Goal: Task Accomplishment & Management: Manage account settings

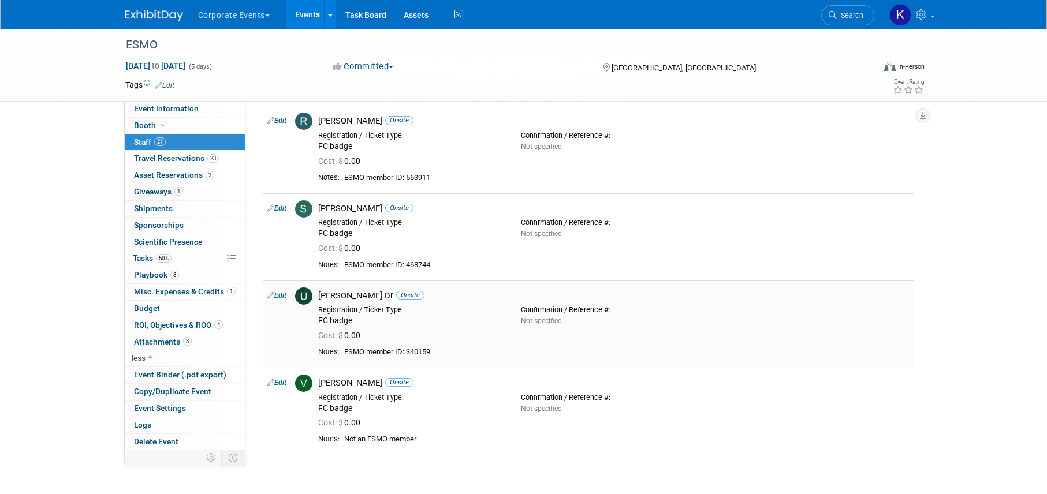
click at [277, 293] on link "Edit" at bounding box center [276, 296] width 19 height 8
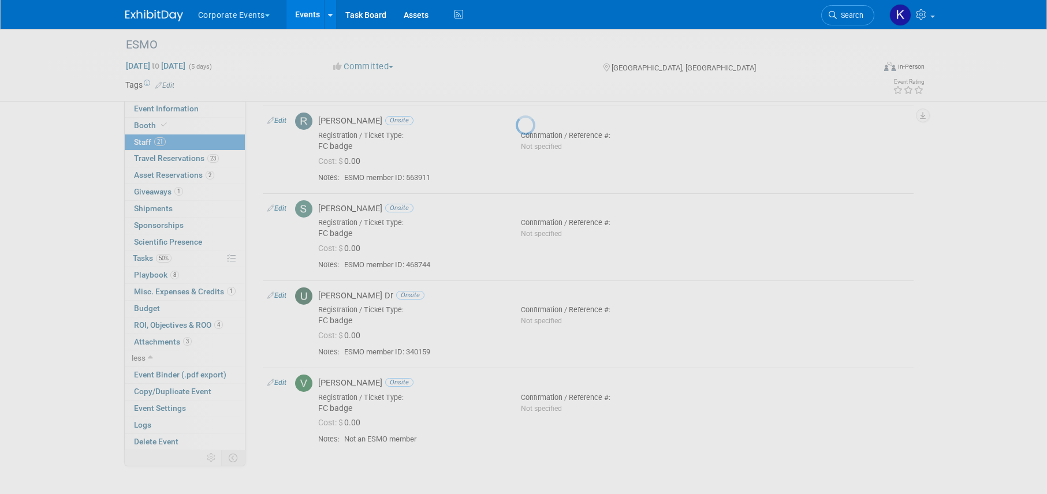
select select "d4ca75d8-82a6-446b-93de-6d1862201428"
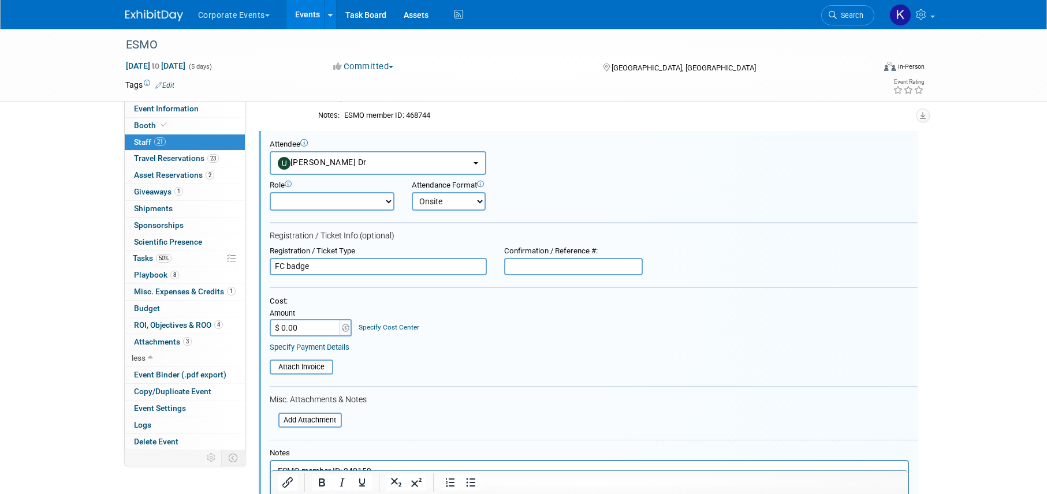
scroll to position [1874, 0]
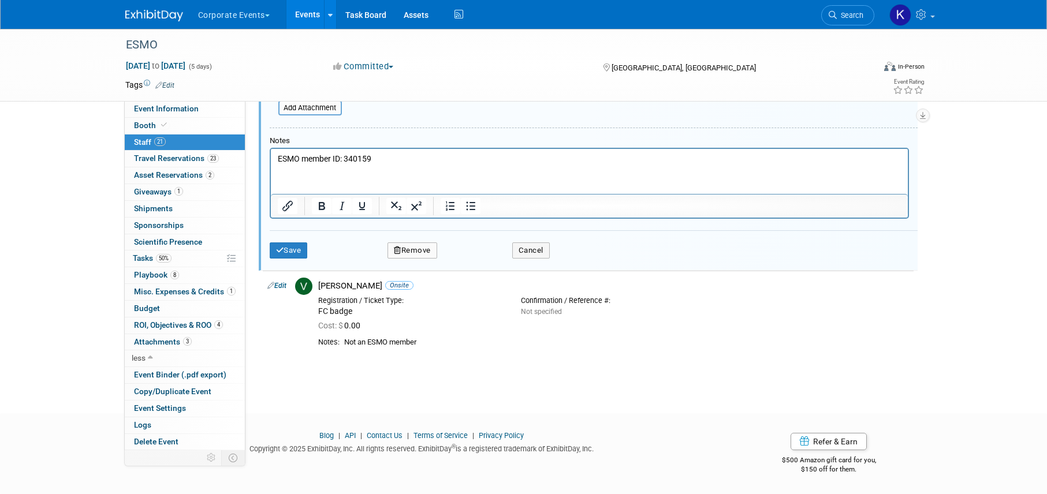
click at [424, 251] on button "Remove" at bounding box center [412, 250] width 50 height 16
click at [475, 261] on link "Yes" at bounding box center [474, 260] width 33 height 18
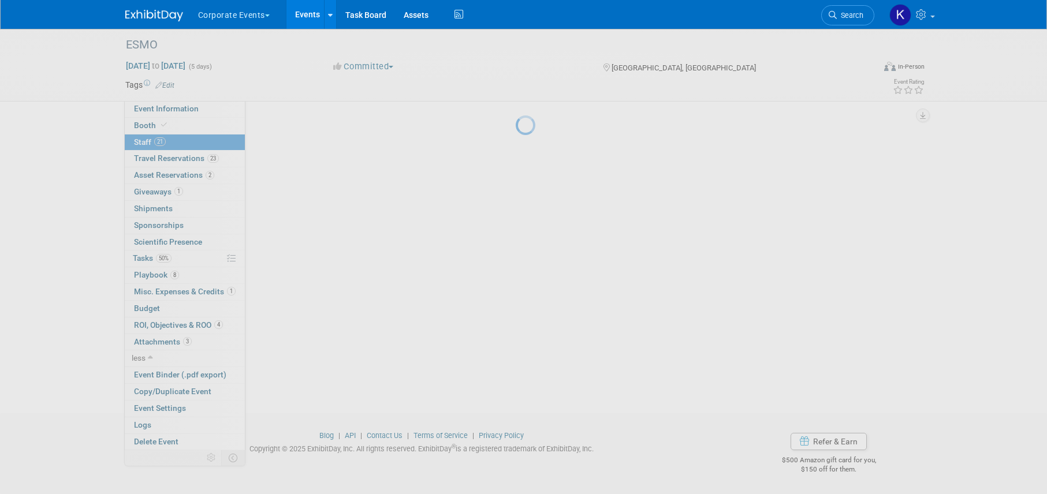
scroll to position [1499, 0]
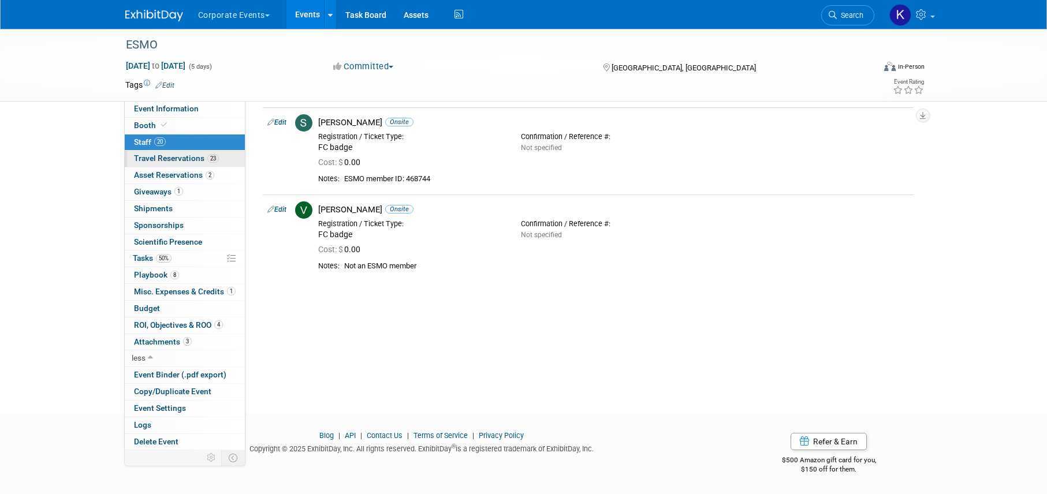
click at [185, 159] on span "Travel Reservations 23" at bounding box center [176, 158] width 85 height 9
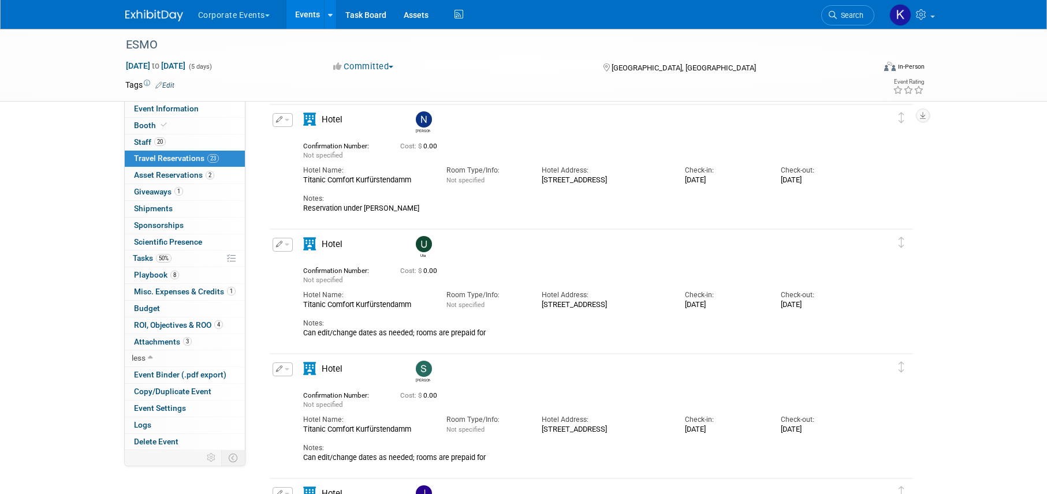
scroll to position [1598, 0]
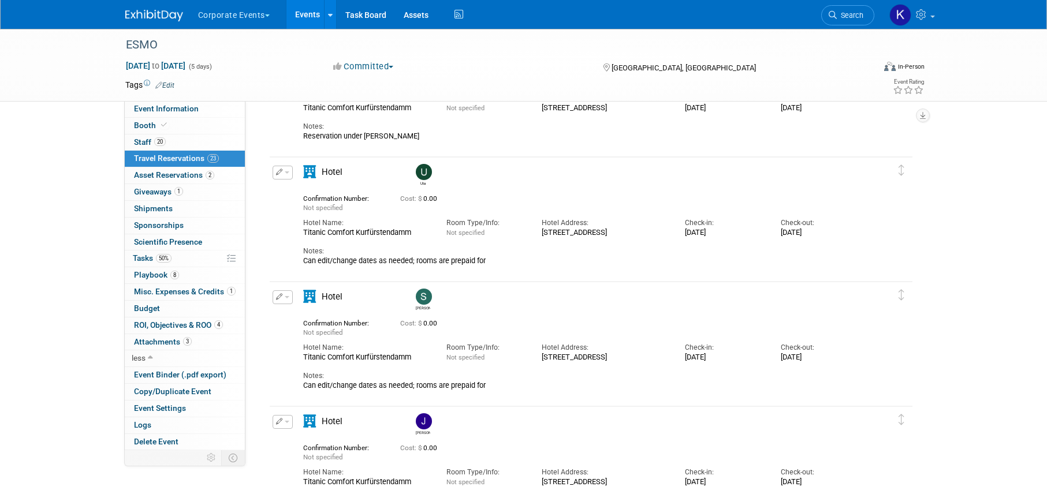
click at [283, 294] on button "button" at bounding box center [282, 297] width 20 height 14
click at [306, 312] on button "Edit Reservation" at bounding box center [322, 317] width 98 height 17
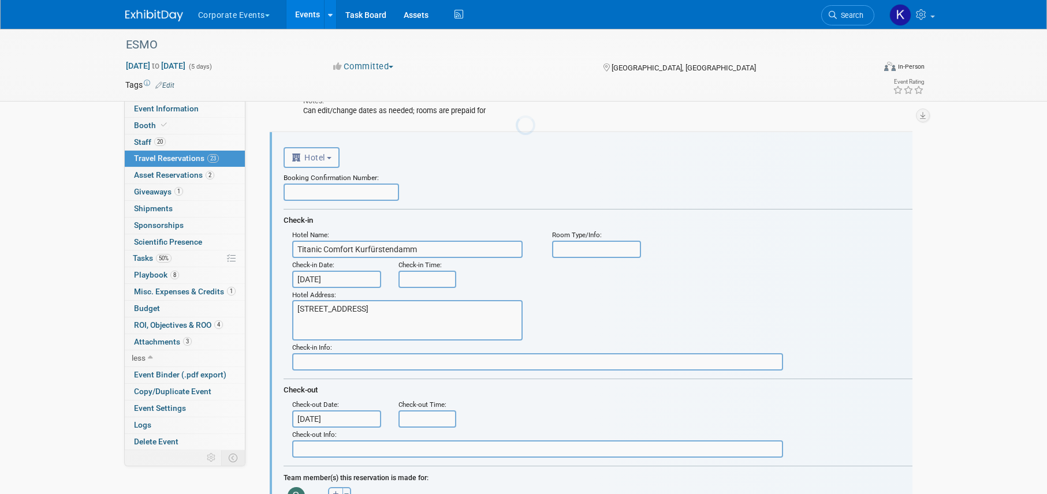
scroll to position [1749, 0]
click at [332, 275] on input "[DATE]" at bounding box center [336, 278] width 89 height 17
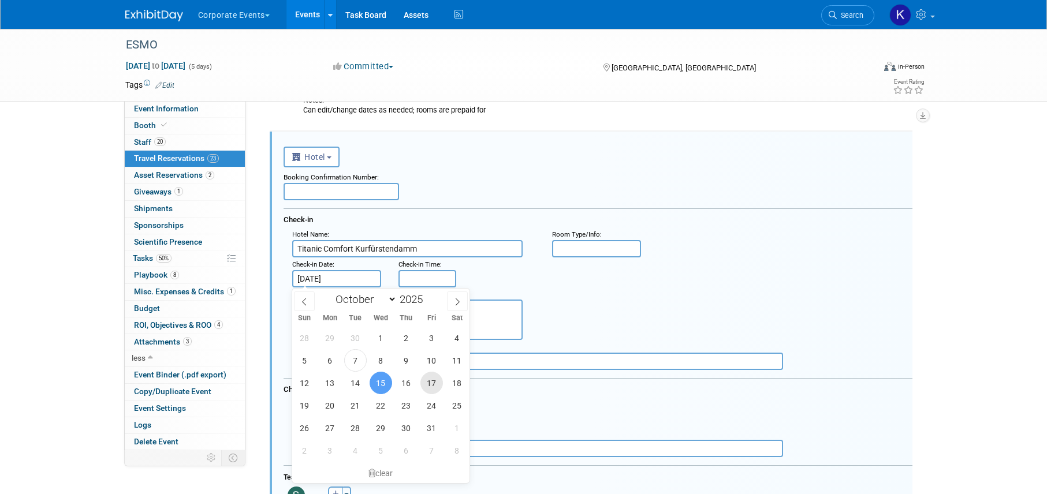
click at [428, 376] on span "17" at bounding box center [431, 383] width 23 height 23
type input "[DATE]"
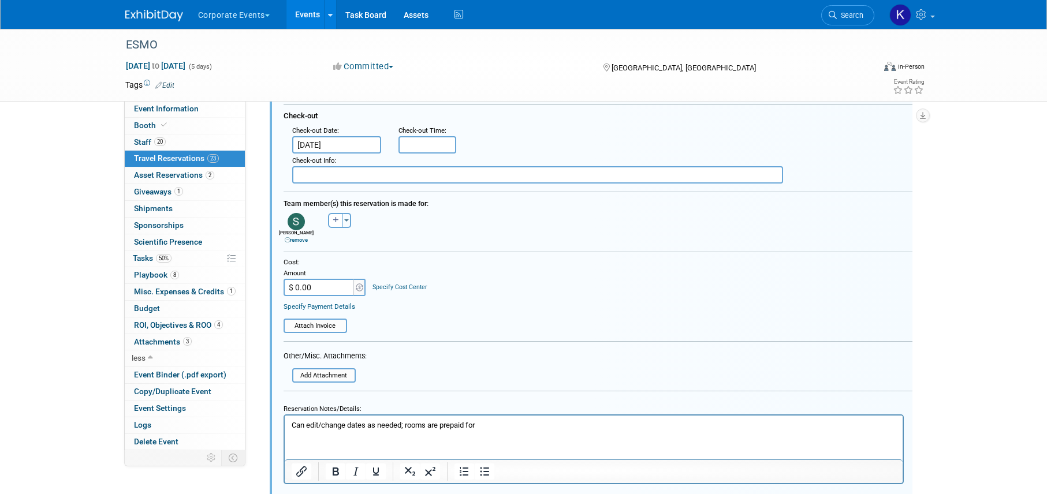
scroll to position [2105, 0]
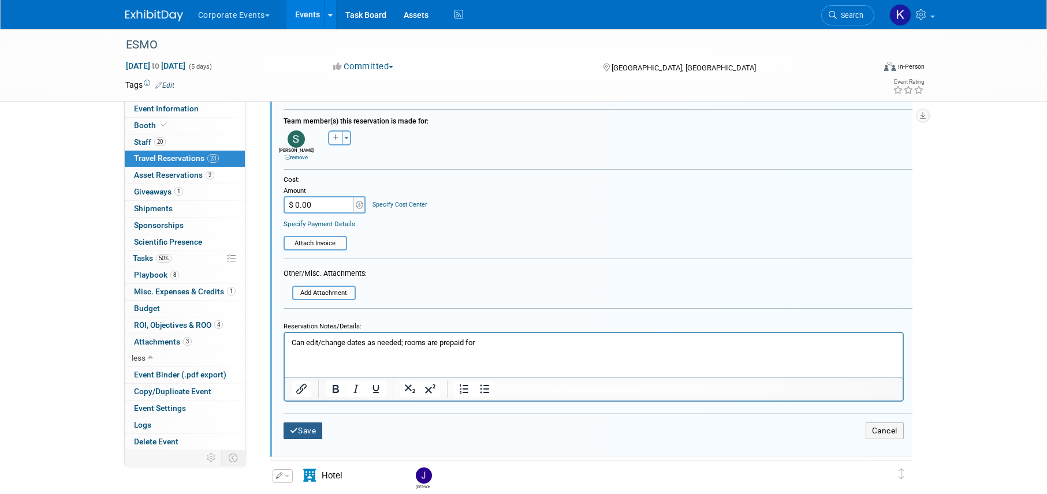
click at [321, 431] on button "Save" at bounding box center [302, 431] width 39 height 17
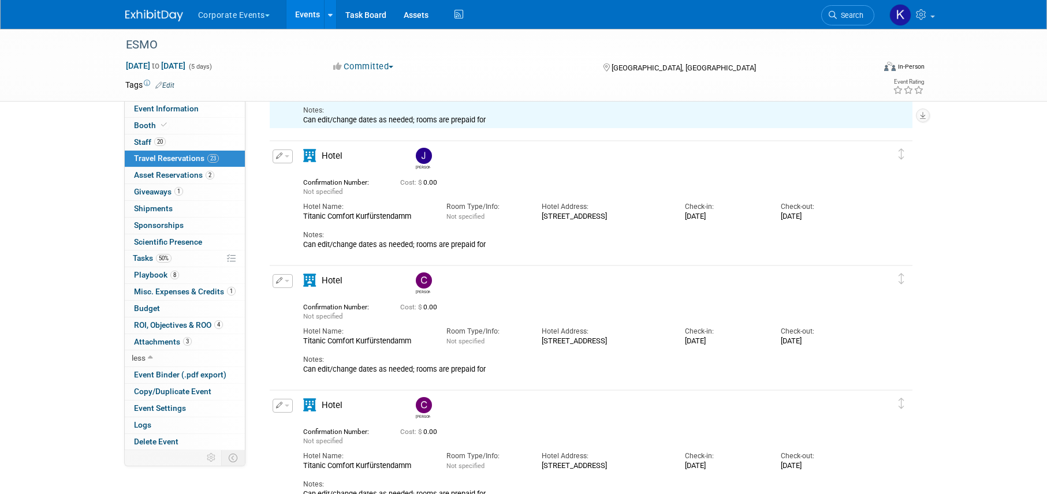
scroll to position [1749, 0]
